Goal: Task Accomplishment & Management: Manage account settings

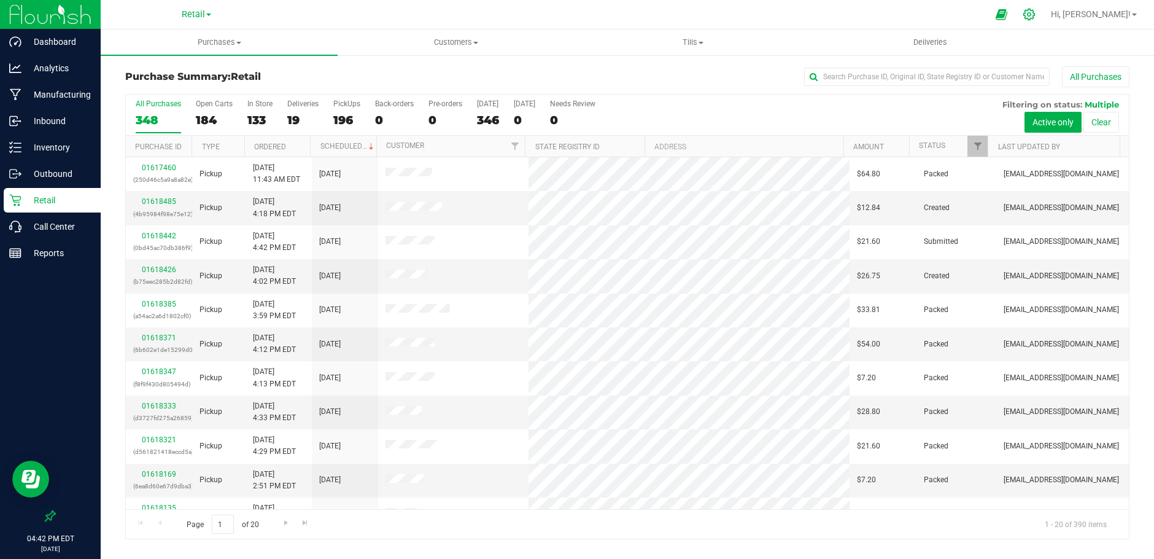
click at [1036, 17] on icon at bounding box center [1029, 14] width 13 height 13
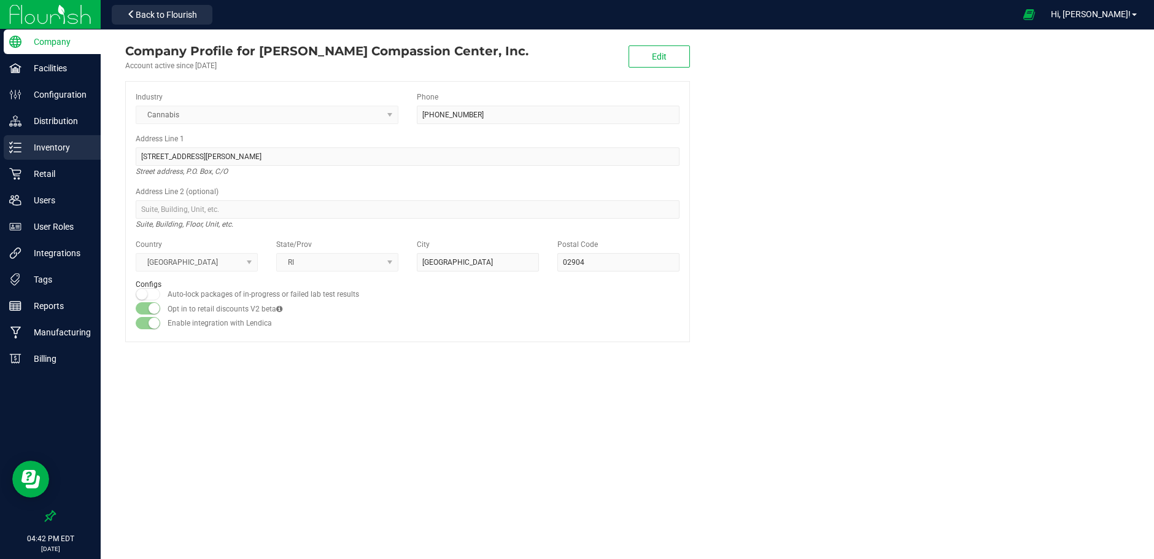
click at [51, 145] on p "Inventory" at bounding box center [58, 147] width 74 height 15
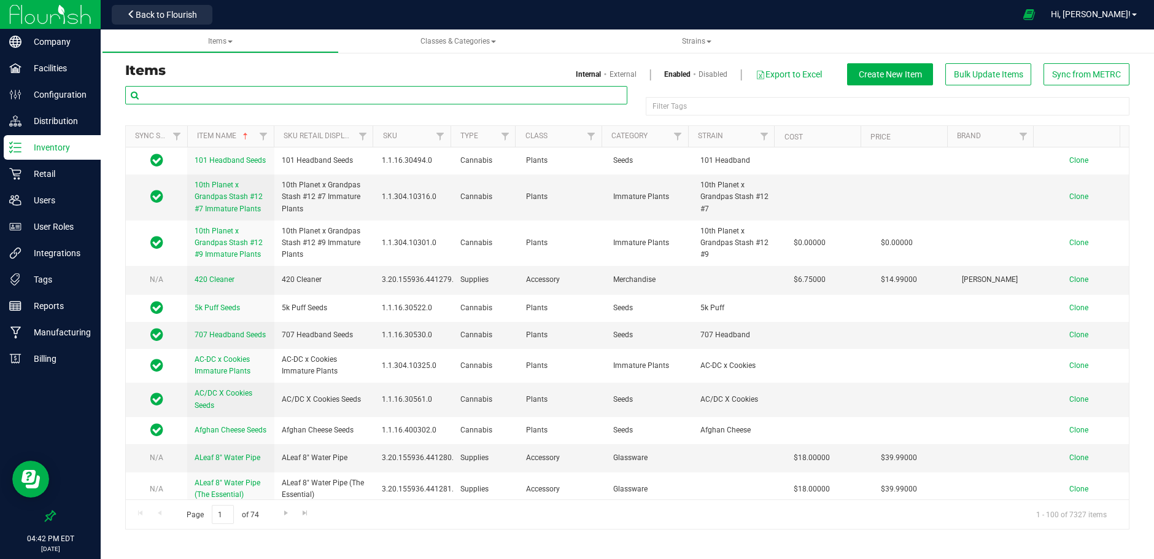
click at [173, 90] on input "text" at bounding box center [376, 95] width 502 height 18
type input "Ripped off [PERSON_NAME]"
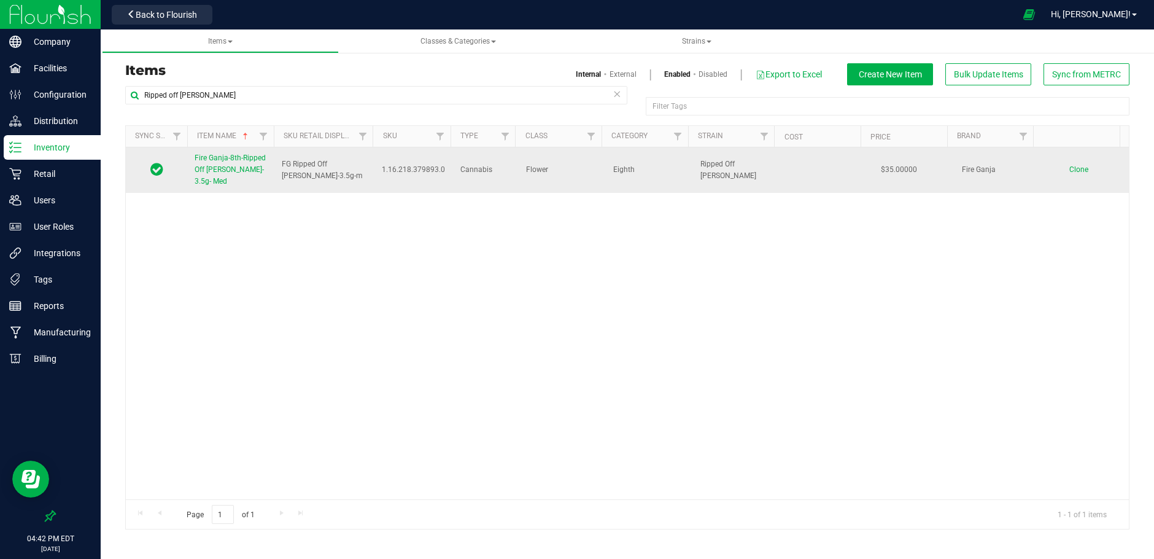
click at [215, 160] on span "Fire Ganja-8th-Ripped Off [PERSON_NAME]- 3.5g- Med" at bounding box center [230, 169] width 71 height 32
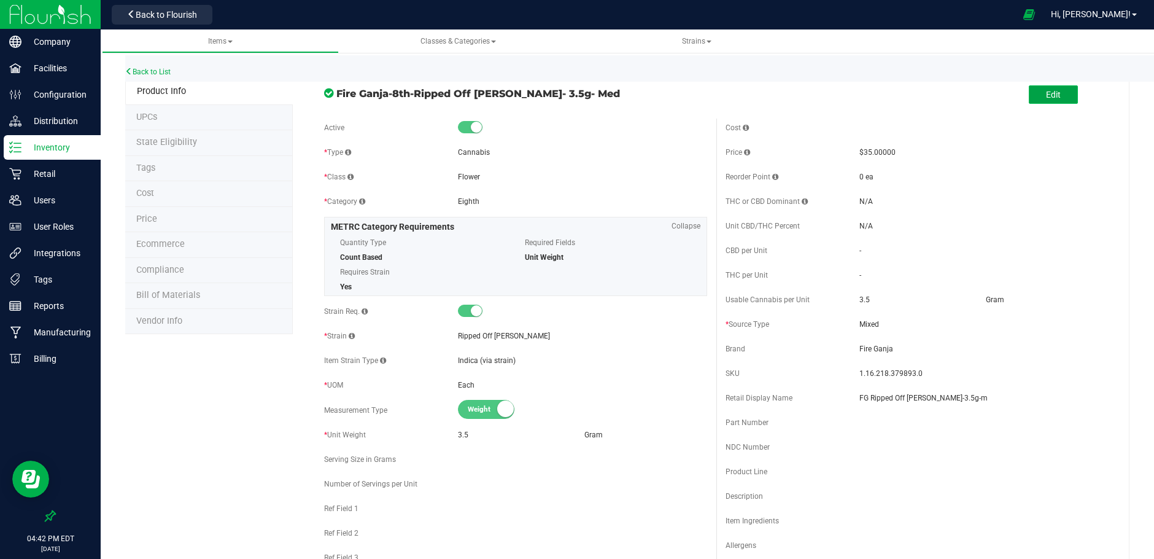
click at [1046, 99] on span "Edit" at bounding box center [1053, 95] width 15 height 10
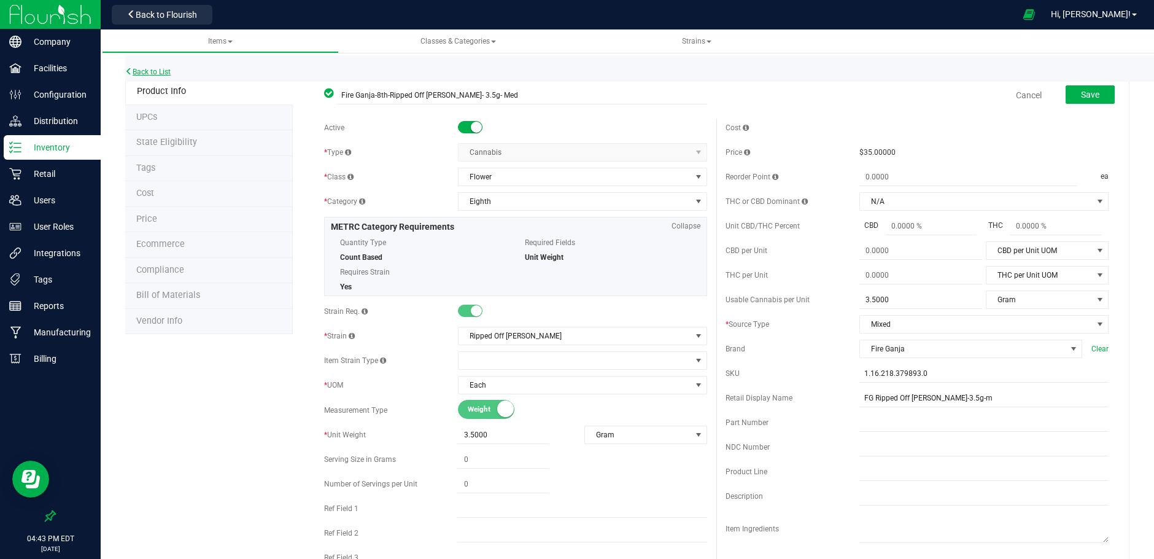
click at [152, 72] on link "Back to List" at bounding box center [147, 72] width 45 height 9
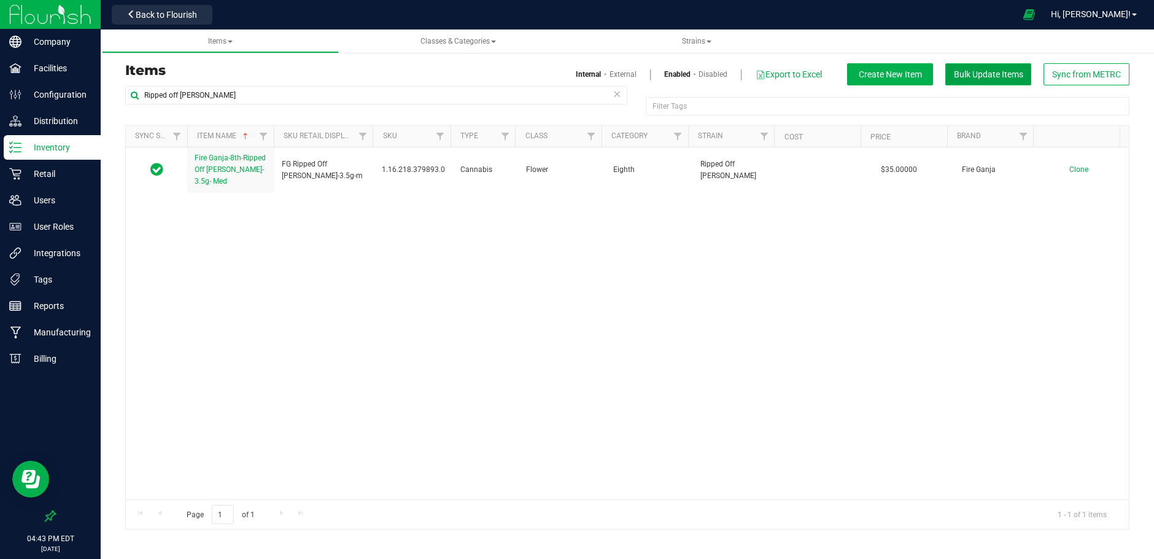
click at [983, 73] on span "Bulk Update Items" at bounding box center [988, 74] width 69 height 10
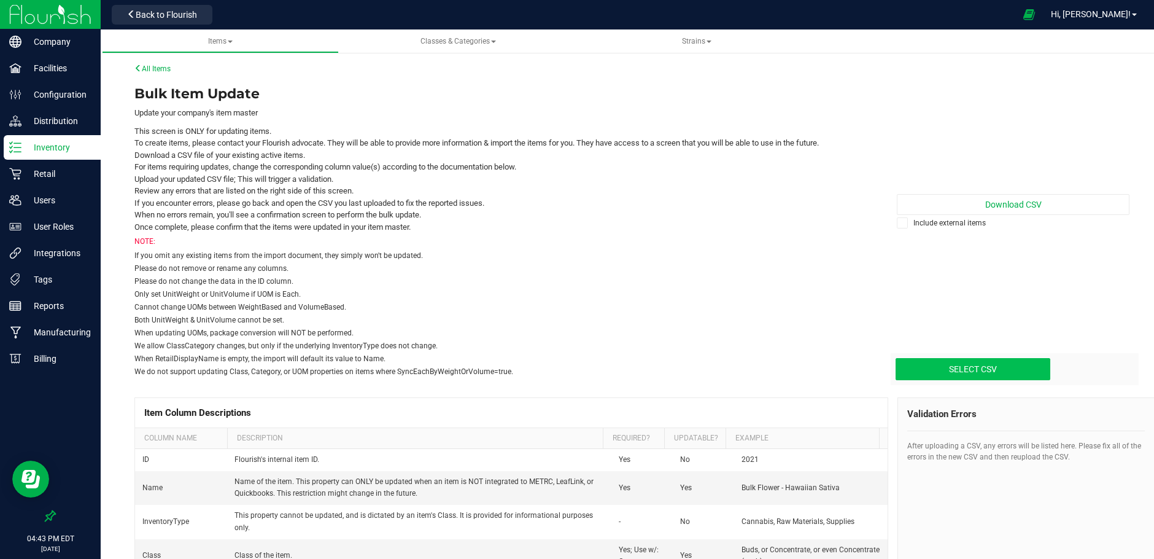
click at [899, 223] on icon at bounding box center [903, 223] width 8 height 0
click at [0, 0] on input "Include external items" at bounding box center [0, 0] width 0 height 0
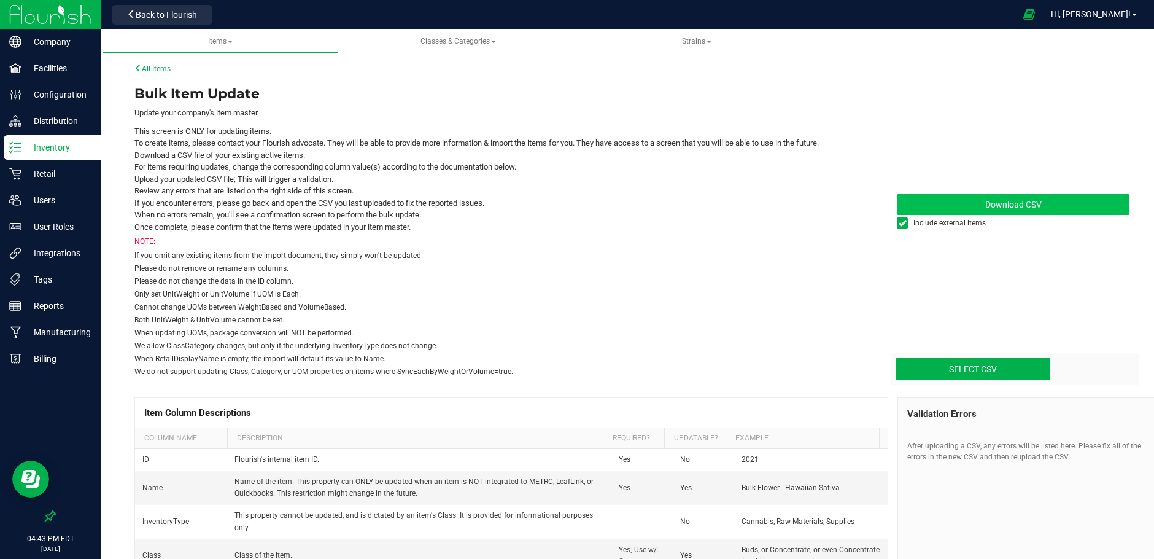
click at [985, 208] on span "Download CSV" at bounding box center [1013, 205] width 56 height 10
click at [687, 37] on span "Strains" at bounding box center [696, 41] width 29 height 9
click at [619, 70] on span "All strains" at bounding box center [615, 74] width 37 height 10
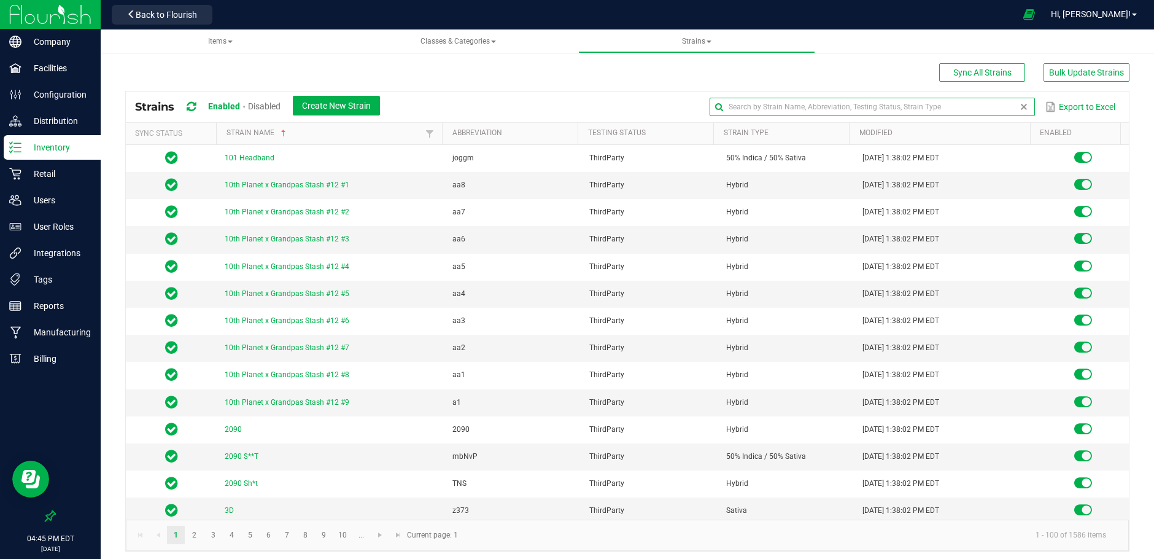
click at [983, 106] on input "text" at bounding box center [872, 107] width 325 height 18
type input "ripped off [PERSON_NAME]"
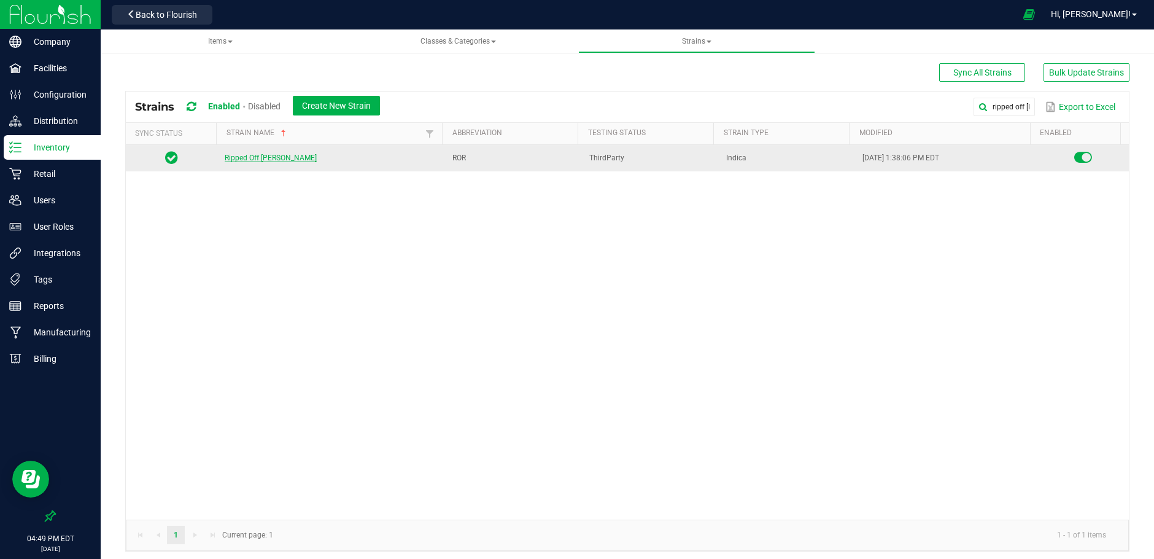
click at [244, 156] on link "Ripped Off [PERSON_NAME]" at bounding box center [271, 157] width 92 height 9
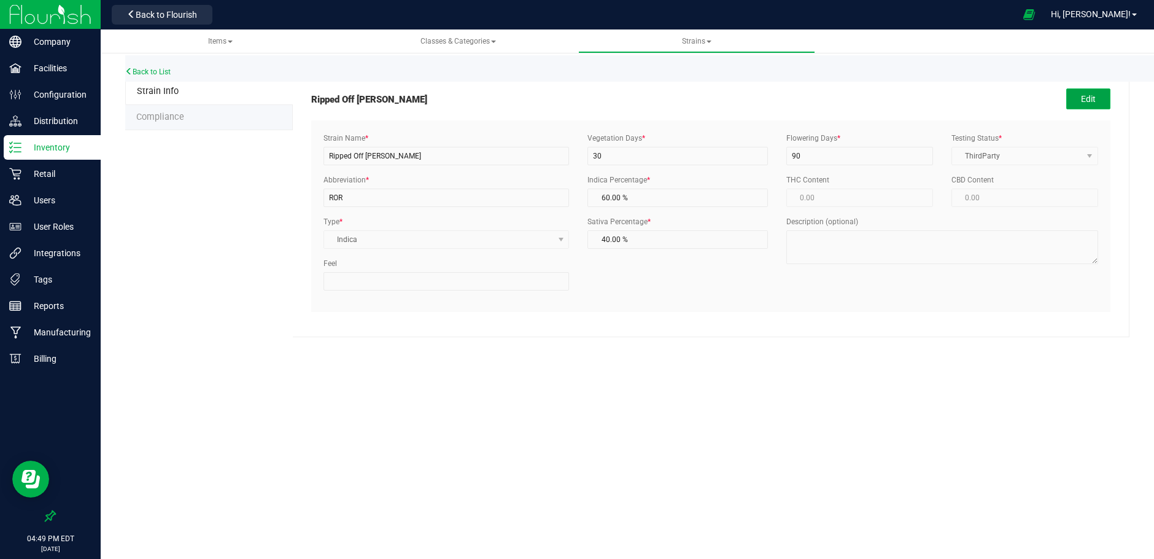
click at [1084, 97] on button "Edit" at bounding box center [1088, 98] width 44 height 21
click at [376, 238] on span "Indica" at bounding box center [439, 239] width 230 height 17
click at [355, 290] on li "Hybrid" at bounding box center [446, 296] width 245 height 18
type input "50.00 %"
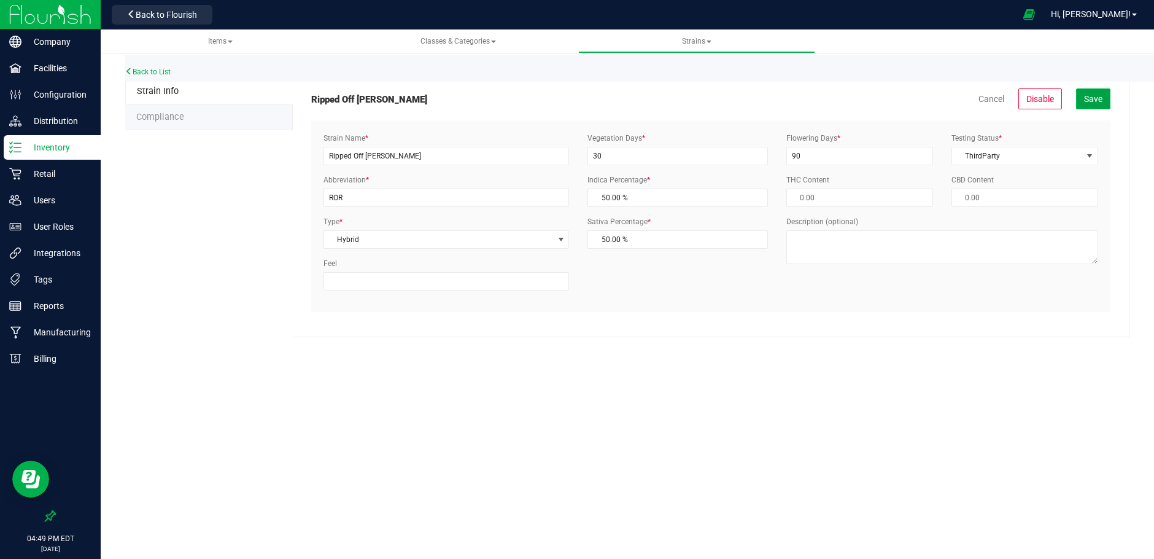
click at [1090, 94] on span "Save" at bounding box center [1093, 99] width 18 height 10
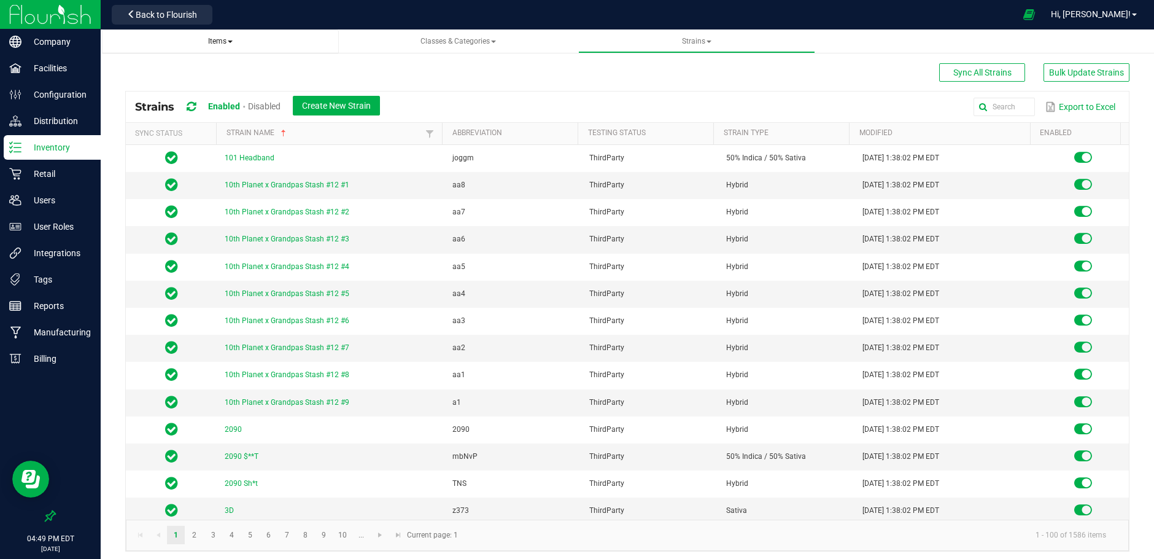
click at [215, 39] on span "Items" at bounding box center [220, 41] width 25 height 9
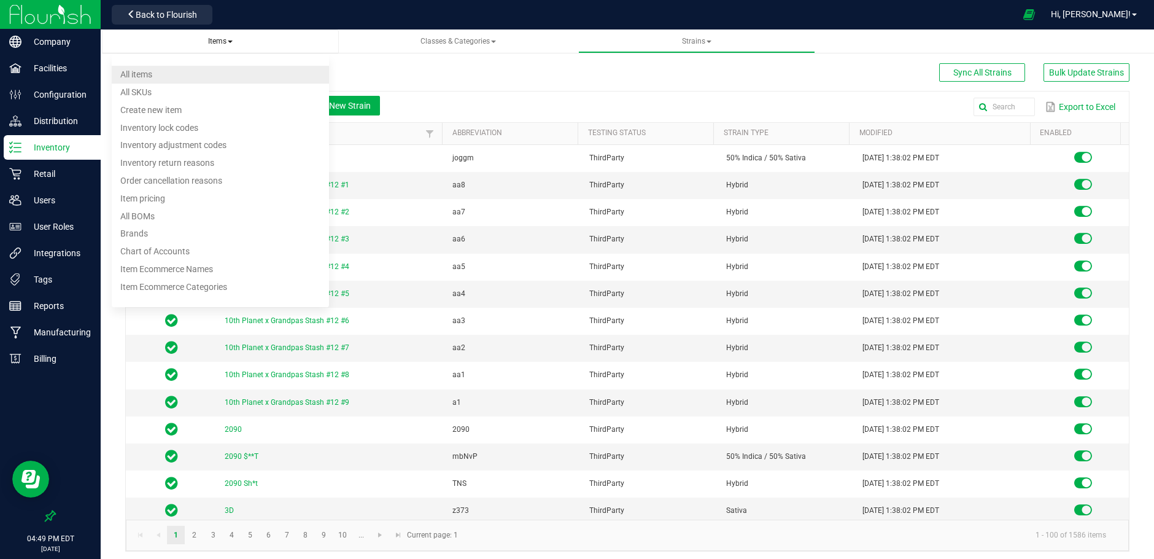
click at [148, 76] on span "All items" at bounding box center [136, 74] width 32 height 10
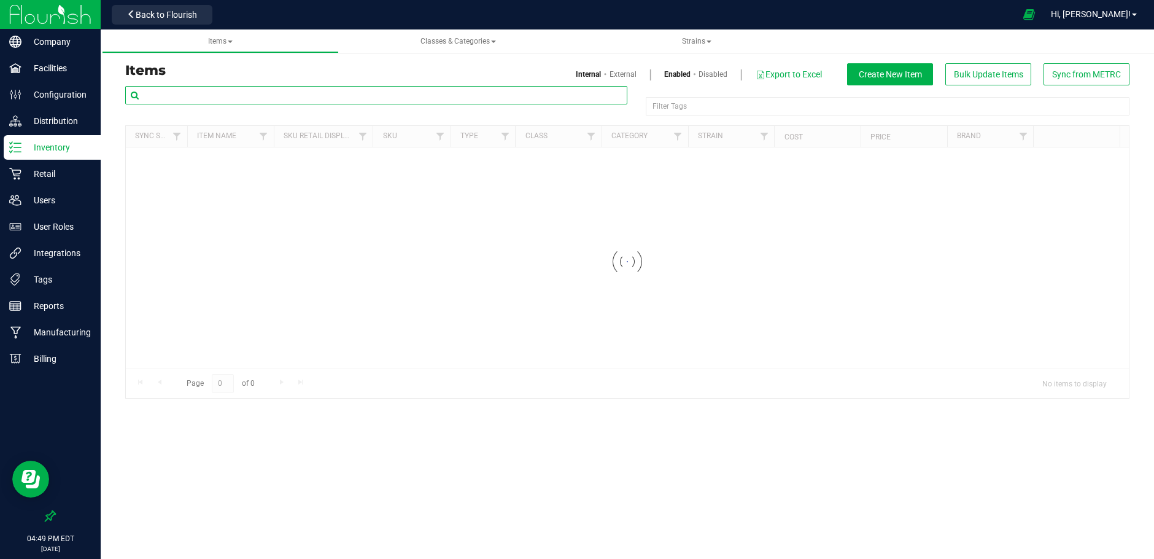
click at [157, 96] on input "text" at bounding box center [376, 95] width 502 height 18
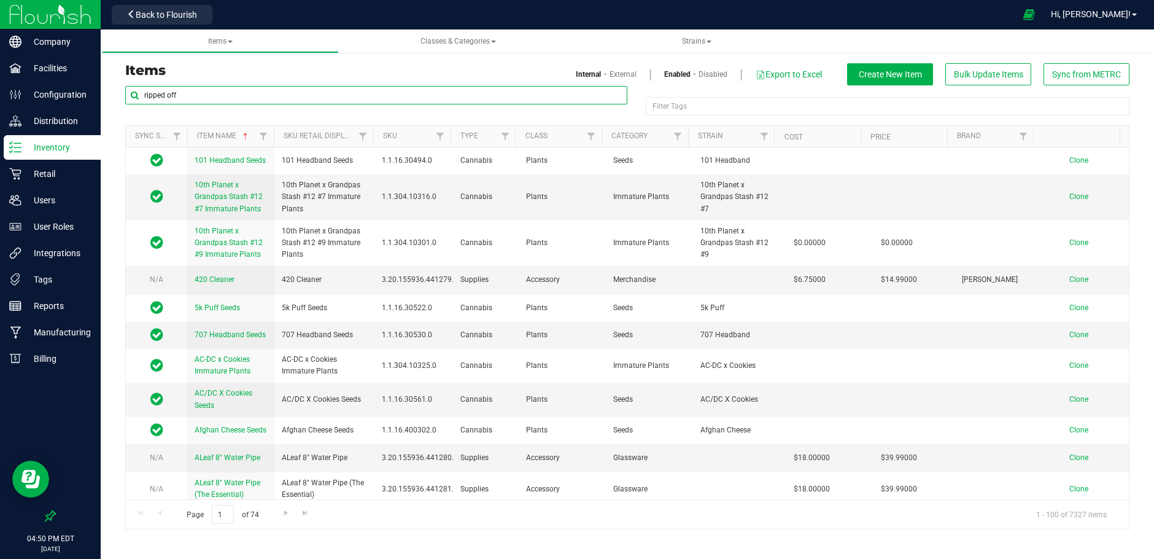
type input "ripped off"
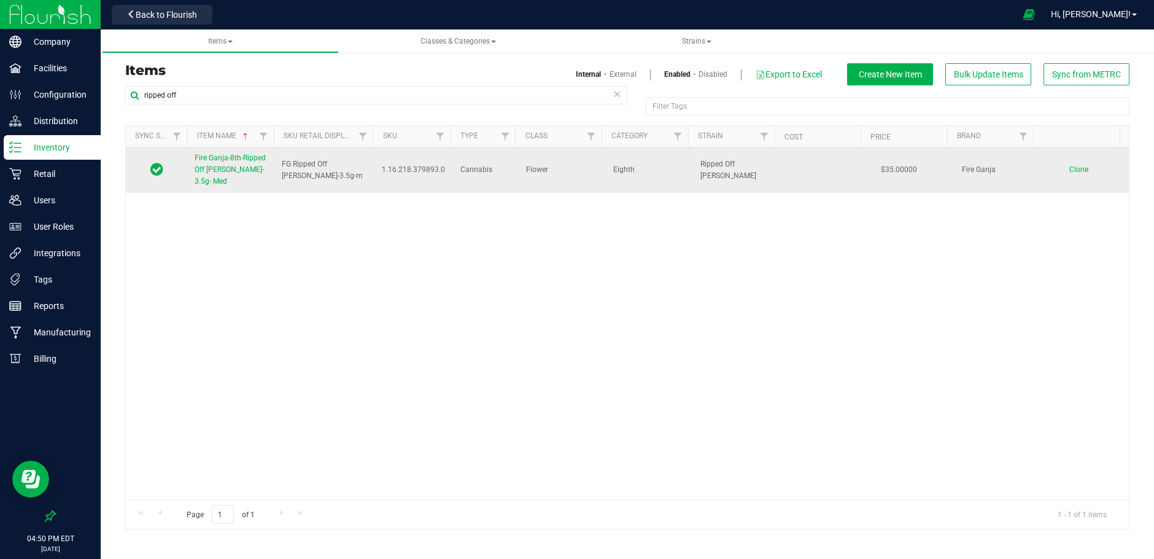
click at [255, 169] on span "Fire Ganja-8th-Ripped Off [PERSON_NAME]- 3.5g- Med" at bounding box center [230, 169] width 71 height 32
